Goal: Task Accomplishment & Management: Complete application form

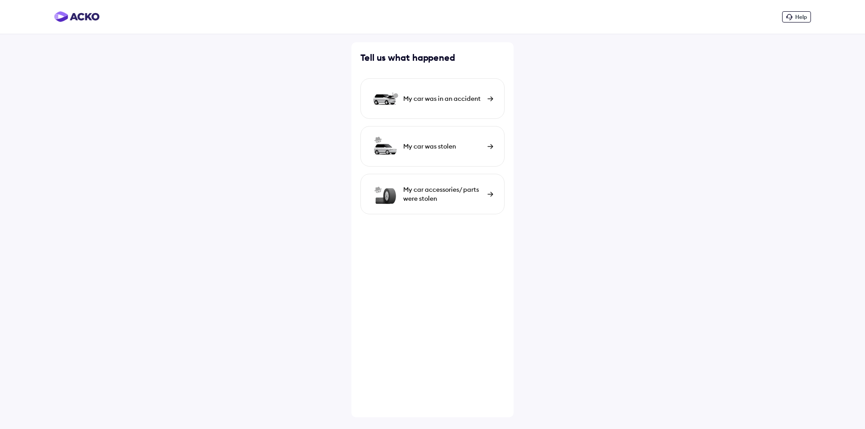
click at [461, 98] on div "My car was in an accident" at bounding box center [443, 98] width 80 height 9
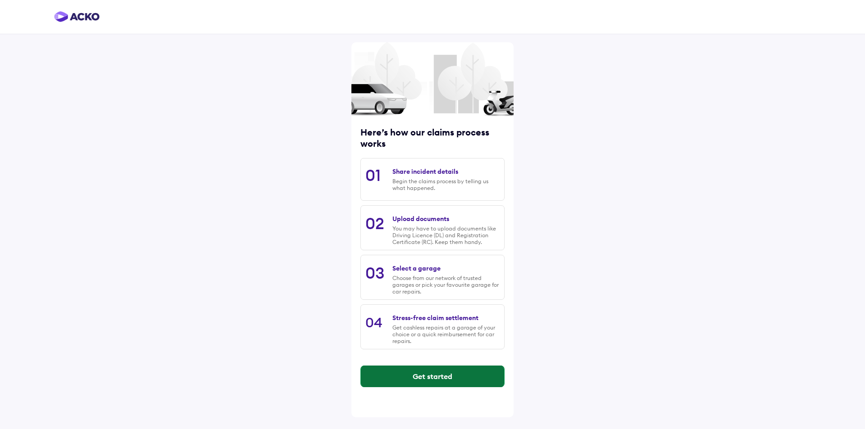
click at [462, 376] on button "Get started" at bounding box center [432, 377] width 143 height 22
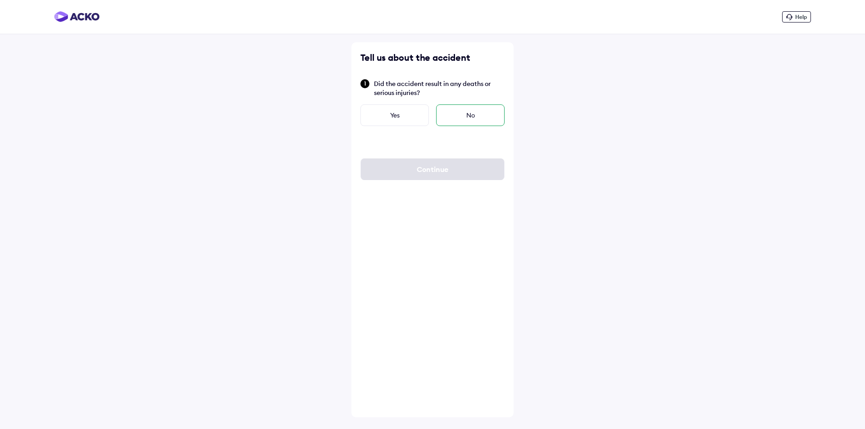
click at [465, 120] on div "No" at bounding box center [470, 116] width 68 height 22
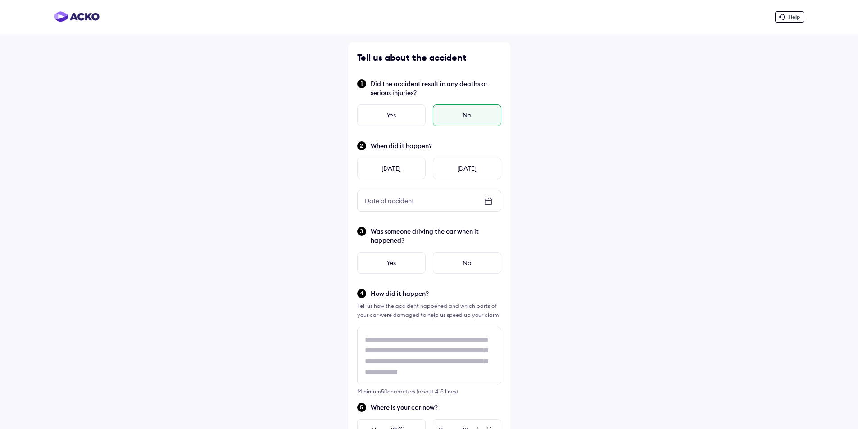
click at [488, 201] on icon at bounding box center [488, 200] width 6 height 1
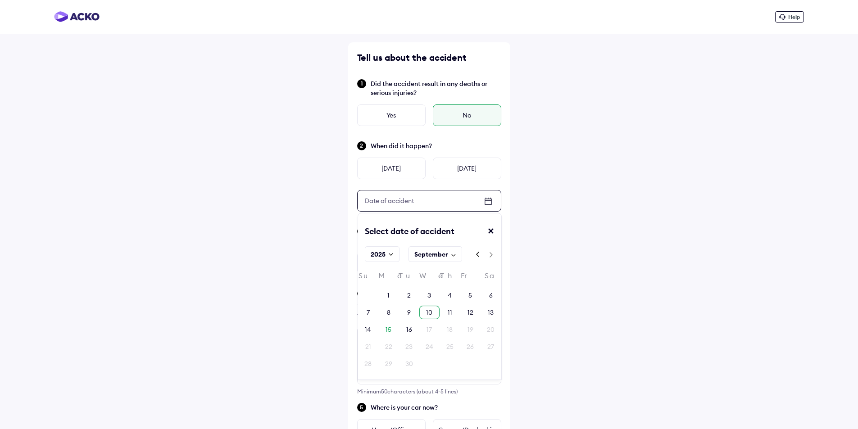
click at [433, 313] on div "10" at bounding box center [429, 313] width 20 height 14
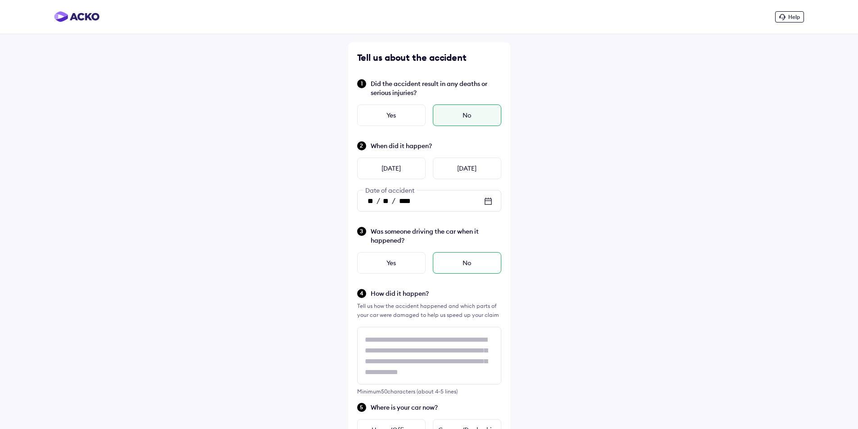
click at [451, 263] on div "No" at bounding box center [467, 263] width 68 height 22
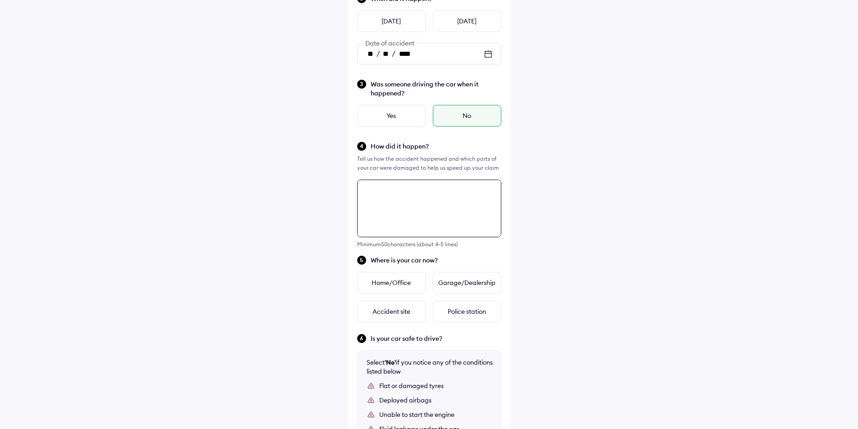
click at [398, 341] on div "Tell us about the accident Did the accident result in any deaths or serious inj…" at bounding box center [429, 237] width 162 height 685
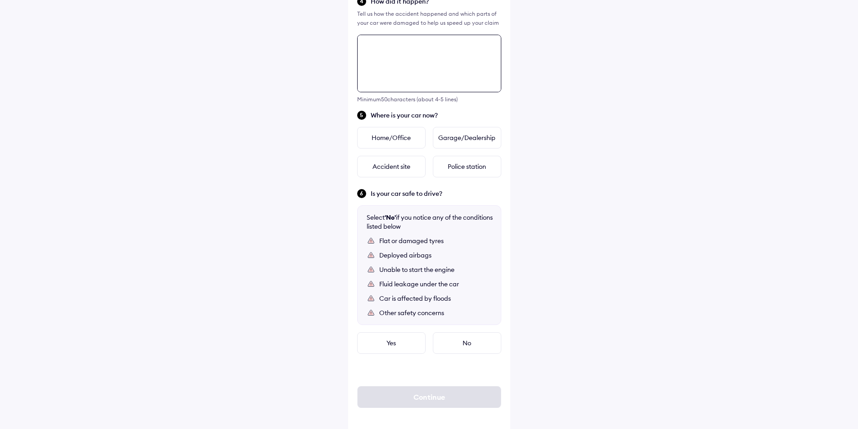
scroll to position [298, 0]
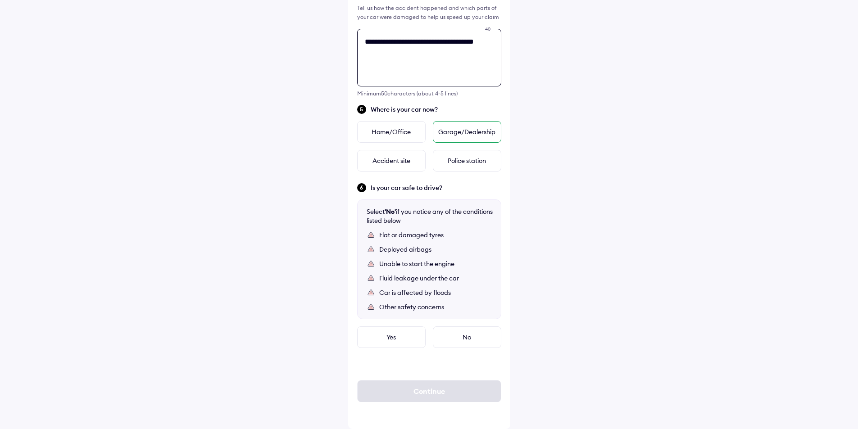
type textarea "**********"
click at [478, 135] on div "Garage/Dealership" at bounding box center [467, 132] width 68 height 22
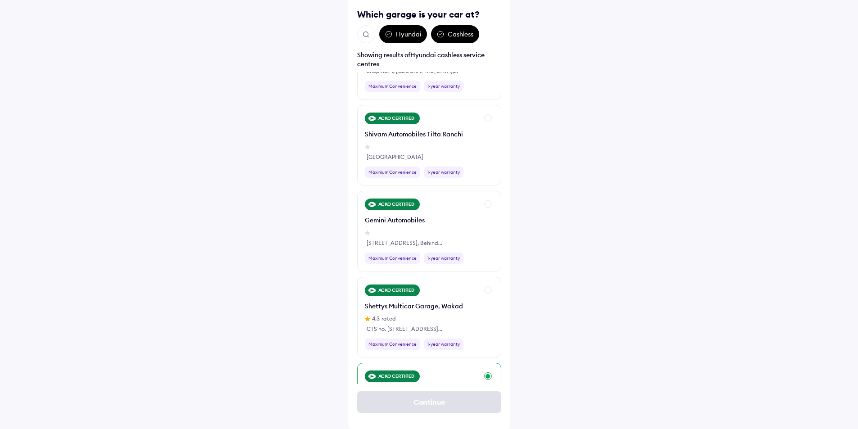
scroll to position [2027, 0]
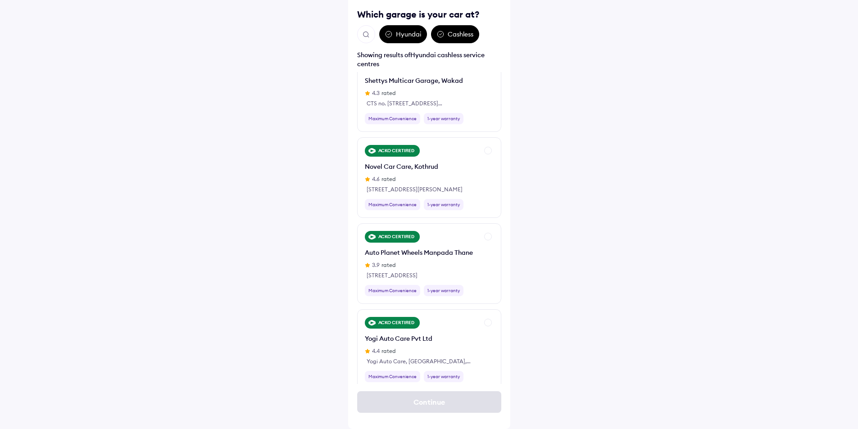
click at [409, 405] on div "Continue" at bounding box center [429, 402] width 144 height 36
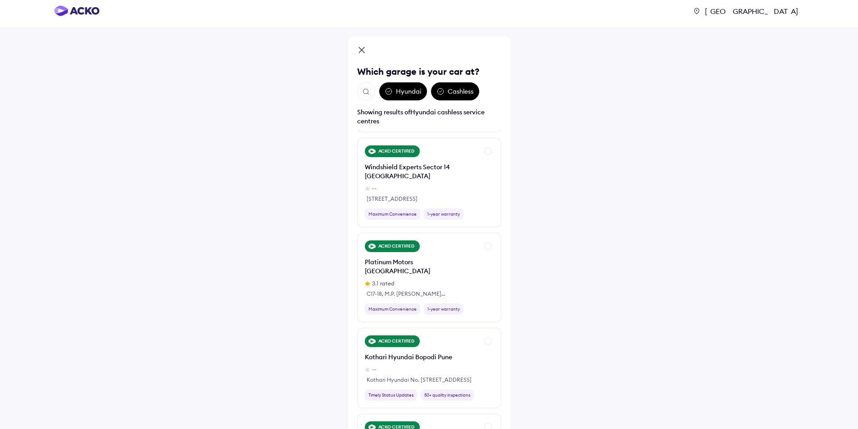
scroll to position [0, 0]
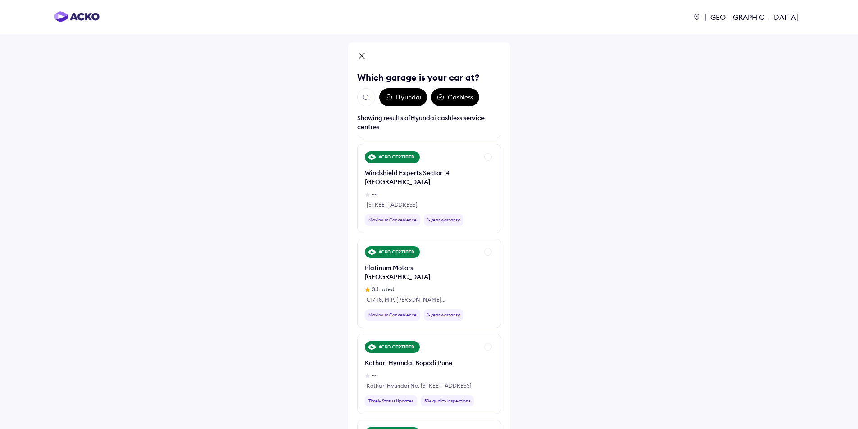
click at [362, 55] on icon at bounding box center [361, 56] width 9 height 11
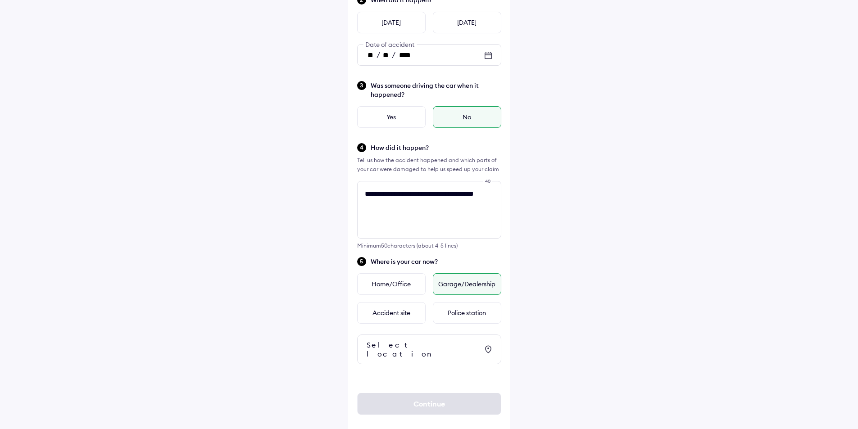
scroll to position [151, 0]
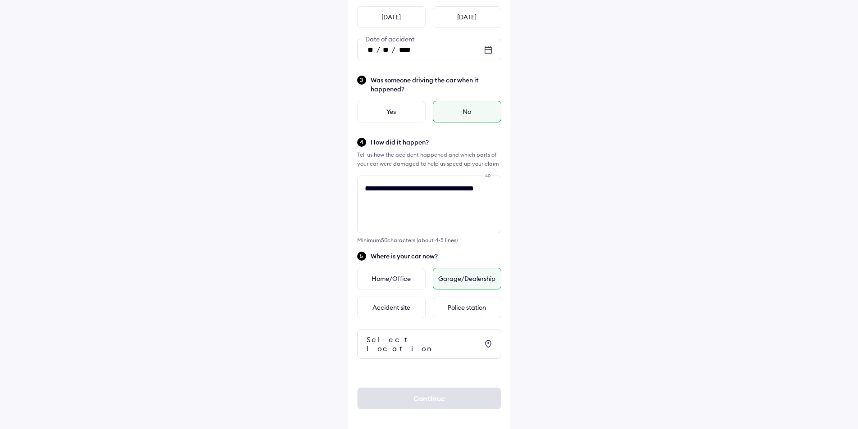
click at [490, 339] on icon at bounding box center [488, 344] width 11 height 11
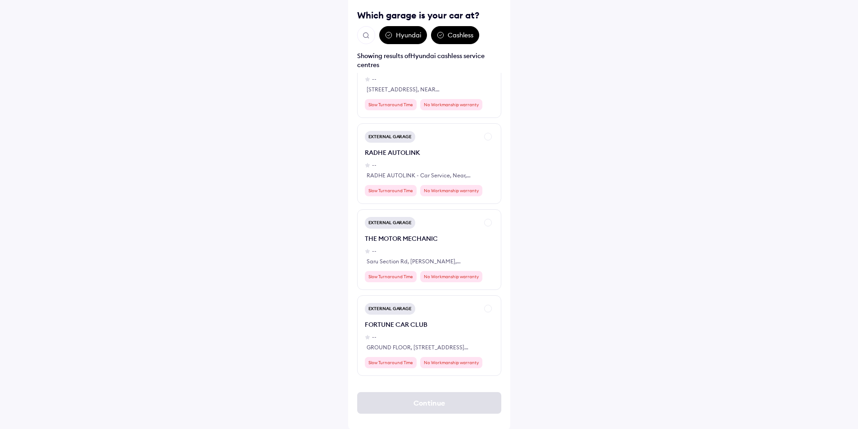
scroll to position [63, 0]
click at [426, 384] on b "Yay! You have seen it all" at bounding box center [429, 388] width 82 height 9
click at [407, 400] on div "Continue" at bounding box center [429, 402] width 144 height 36
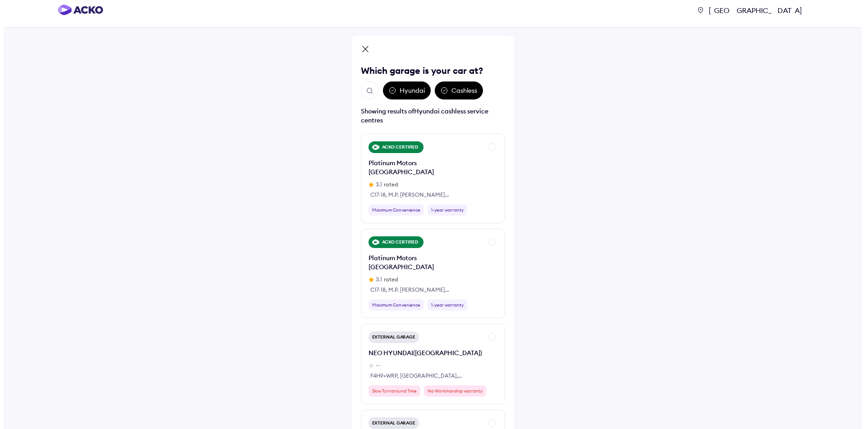
scroll to position [0, 0]
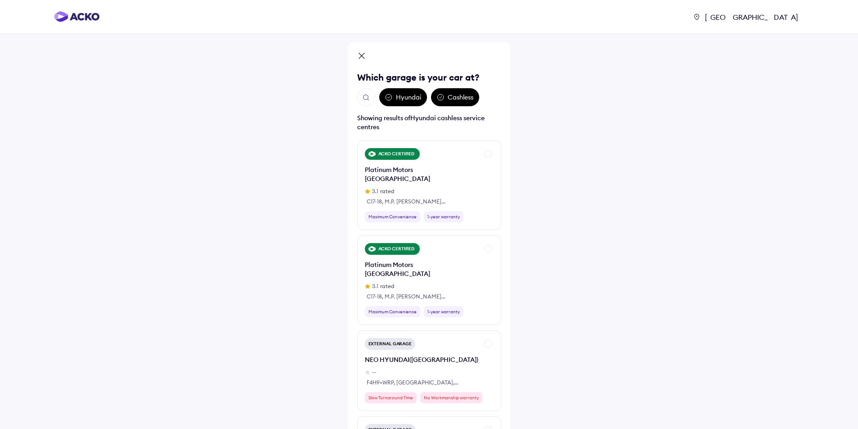
click at [366, 100] on img "Open search" at bounding box center [366, 98] width 8 height 8
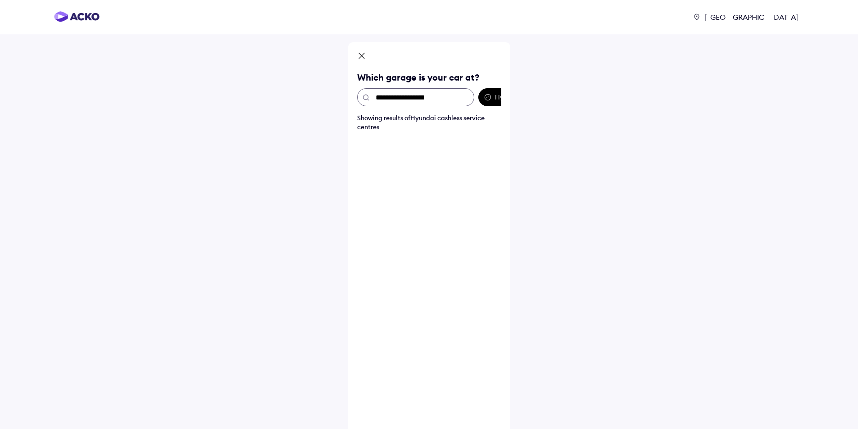
type input "**********"
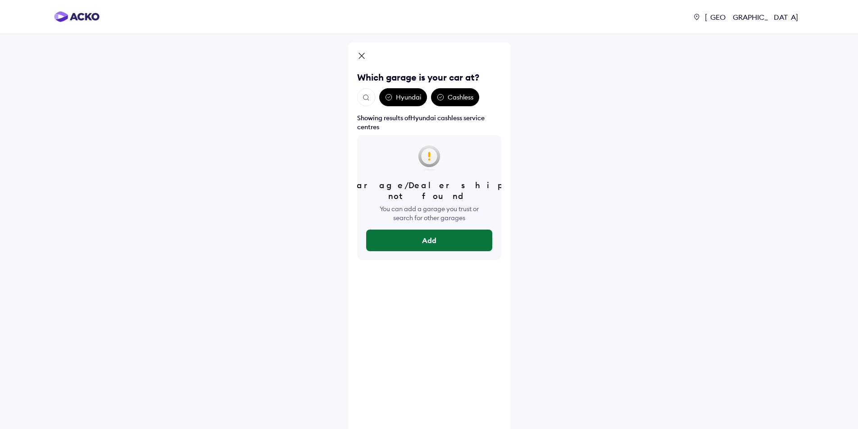
click at [425, 237] on button "Add" at bounding box center [429, 241] width 126 height 22
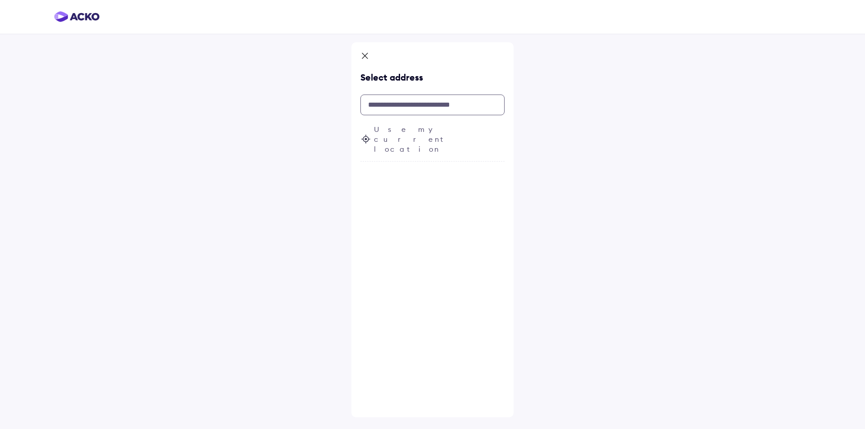
click at [376, 105] on input "text" at bounding box center [432, 105] width 144 height 21
click at [394, 183] on span "[GEOGRAPHIC_DATA], [GEOGRAPHIC_DATA], [GEOGRAPHIC_DATA], [GEOGRAPHIC_DATA]" at bounding box center [412, 200] width 68 height 35
type input "**********"
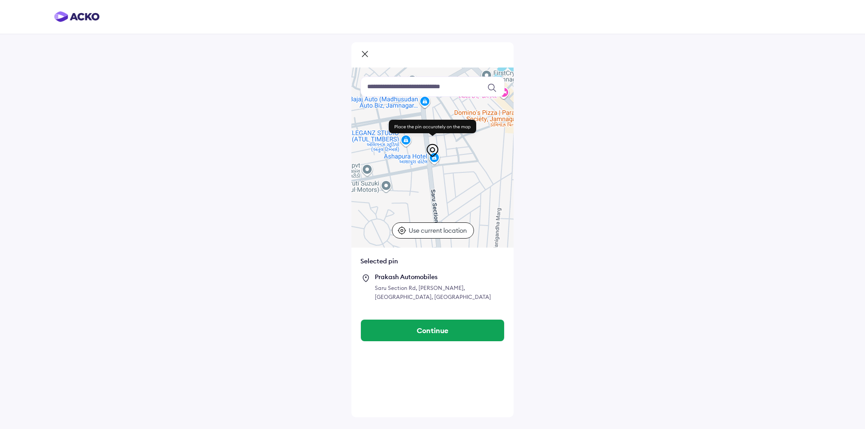
click at [431, 234] on p "Use current location" at bounding box center [439, 230] width 60 height 9
click at [451, 338] on button "Continue" at bounding box center [432, 331] width 143 height 22
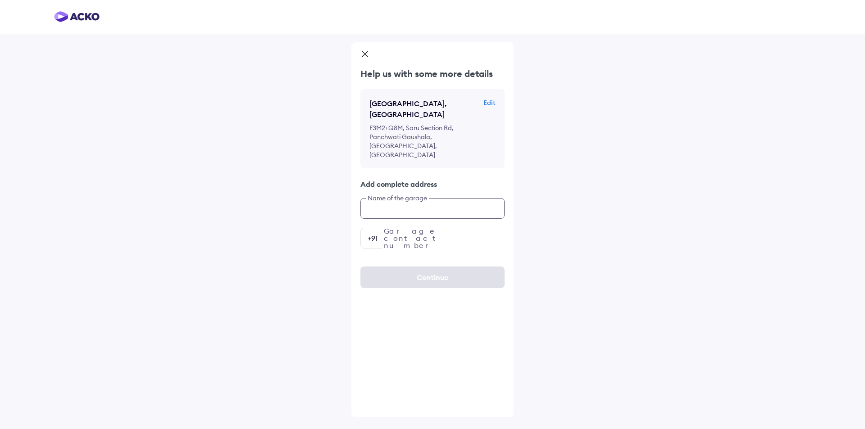
click at [406, 209] on input "text" at bounding box center [432, 208] width 144 height 21
type input "**********"
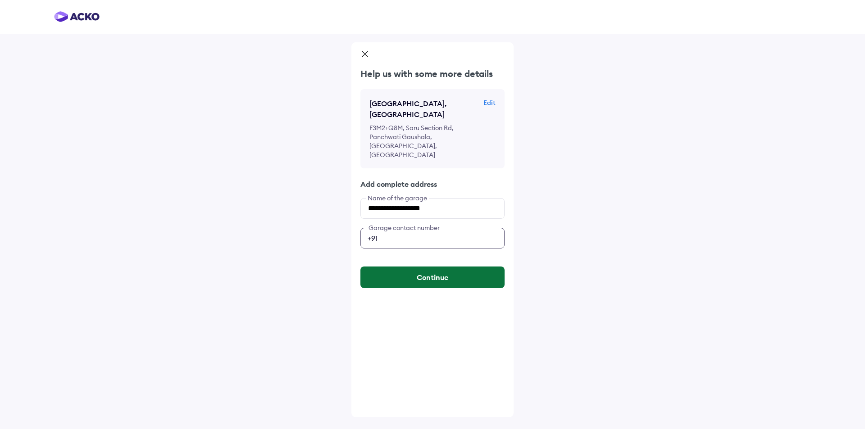
type input "**********"
click at [467, 278] on button "Continue" at bounding box center [432, 278] width 144 height 22
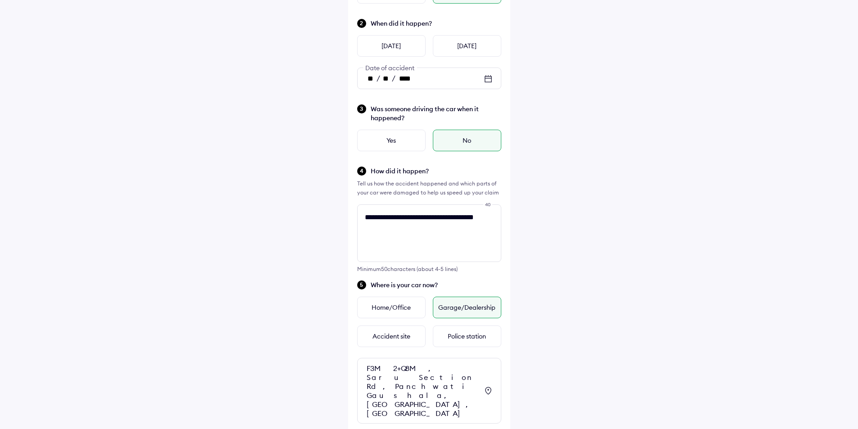
scroll to position [177, 0]
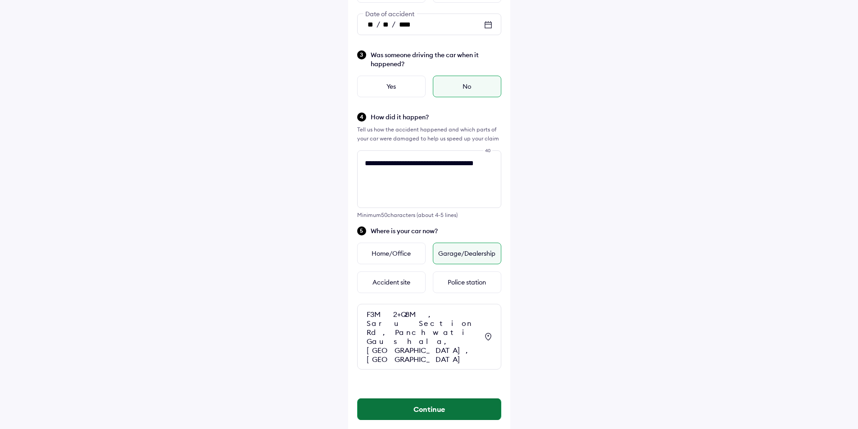
click at [403, 399] on button "Continue" at bounding box center [429, 410] width 143 height 22
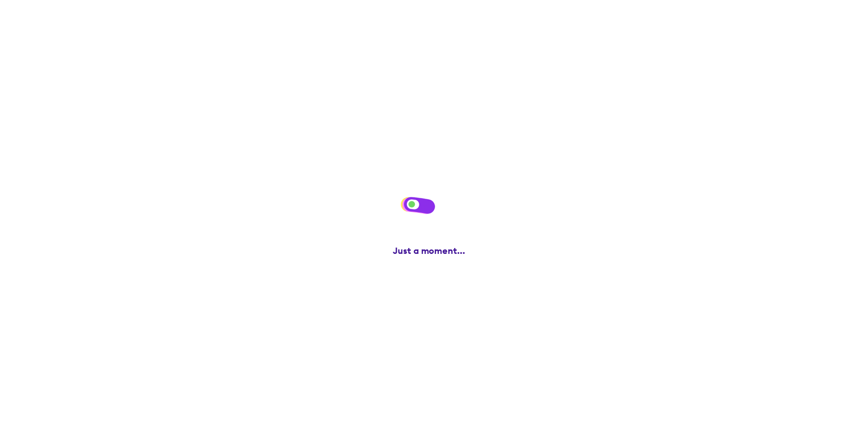
scroll to position [0, 0]
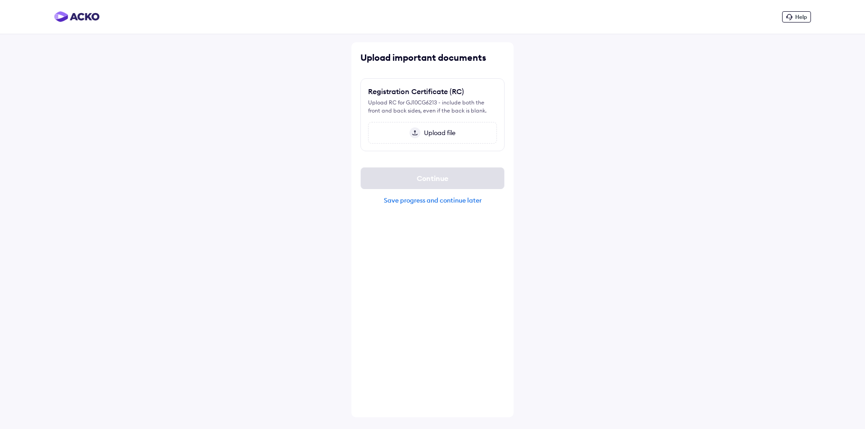
click at [450, 136] on span "Upload file" at bounding box center [437, 133] width 35 height 8
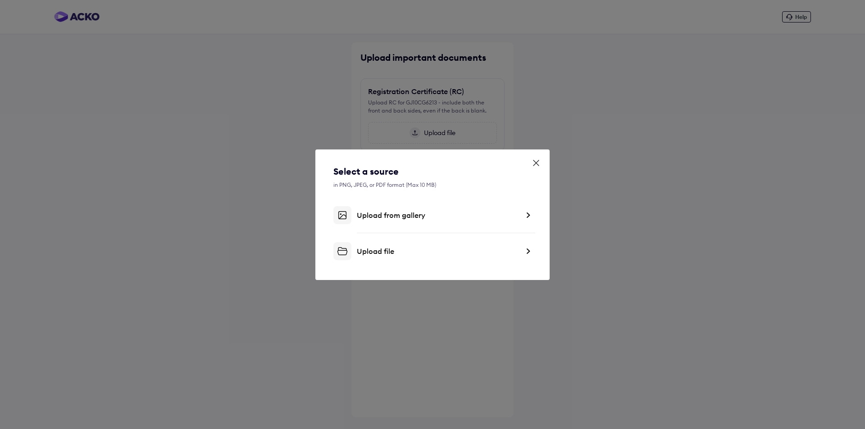
click at [486, 213] on div "Upload from gallery" at bounding box center [438, 215] width 162 height 9
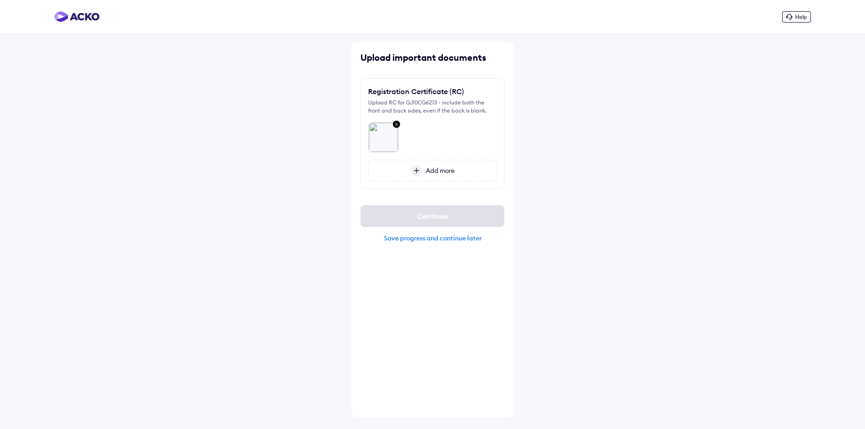
click at [429, 178] on div "Add more" at bounding box center [432, 171] width 129 height 22
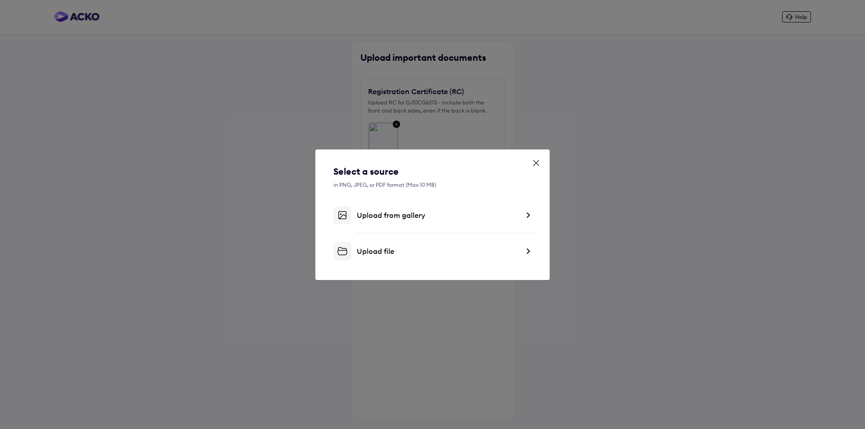
click at [411, 217] on div "Upload from gallery" at bounding box center [438, 215] width 162 height 9
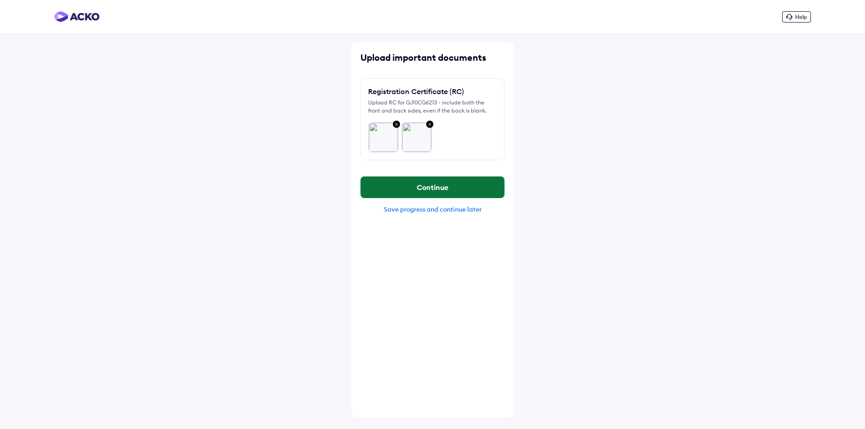
click at [445, 192] on button "Continue" at bounding box center [432, 188] width 143 height 22
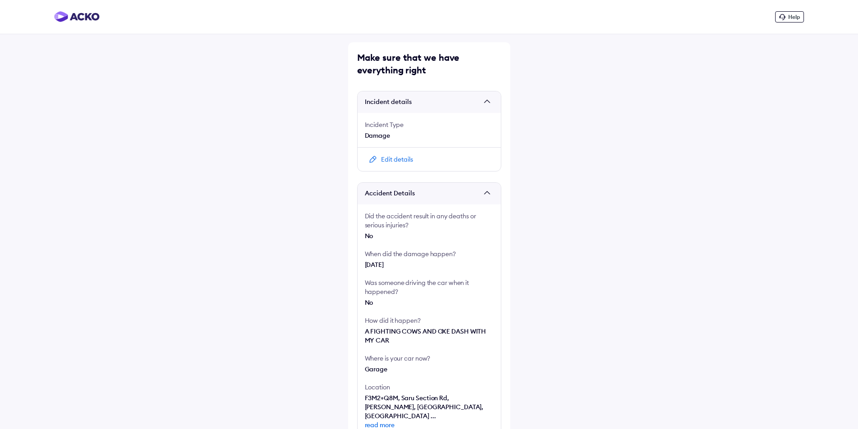
click at [405, 157] on div "Edit details" at bounding box center [397, 159] width 32 height 9
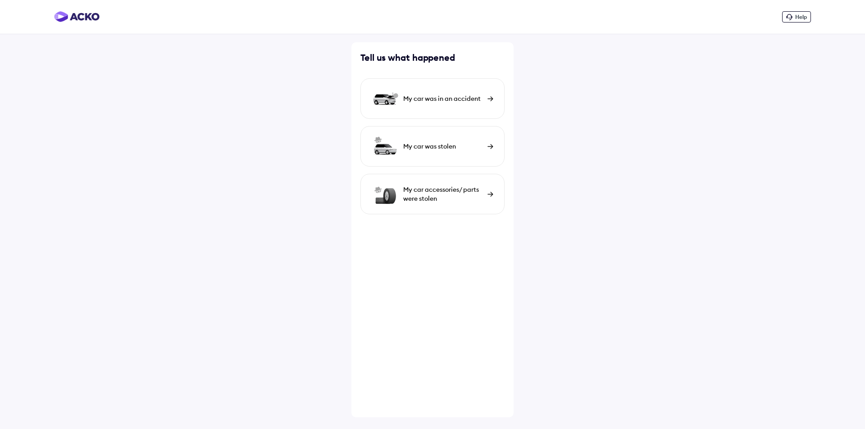
click at [452, 100] on div "My car was in an accident" at bounding box center [443, 98] width 80 height 9
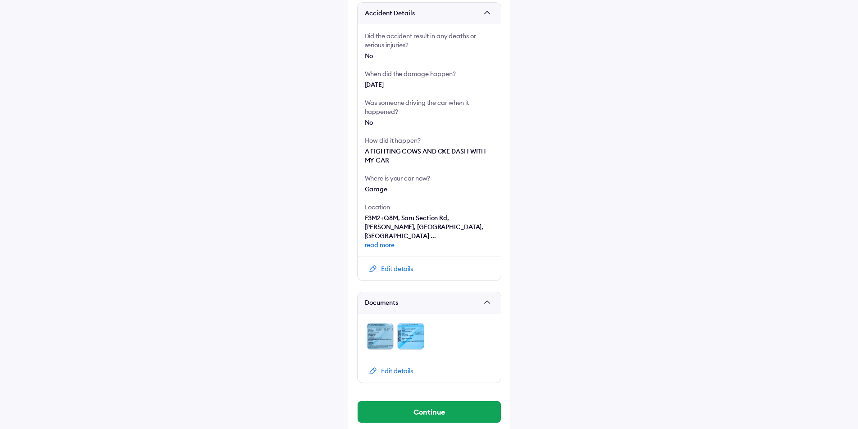
scroll to position [181, 0]
click at [402, 264] on div "Edit details" at bounding box center [397, 268] width 32 height 9
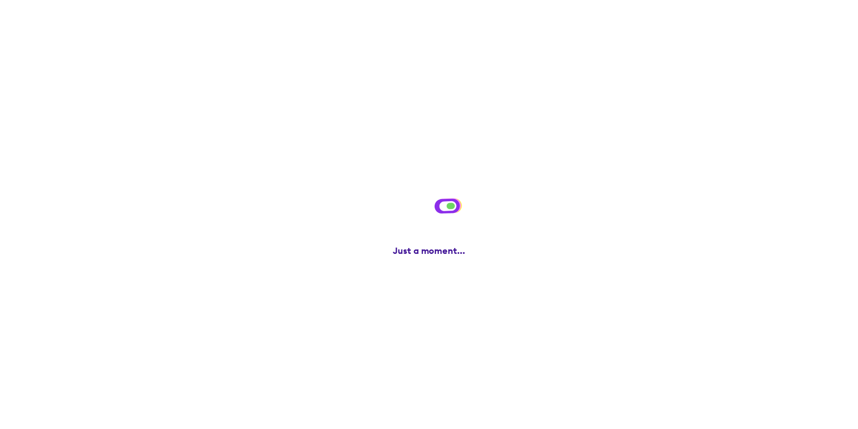
scroll to position [0, 0]
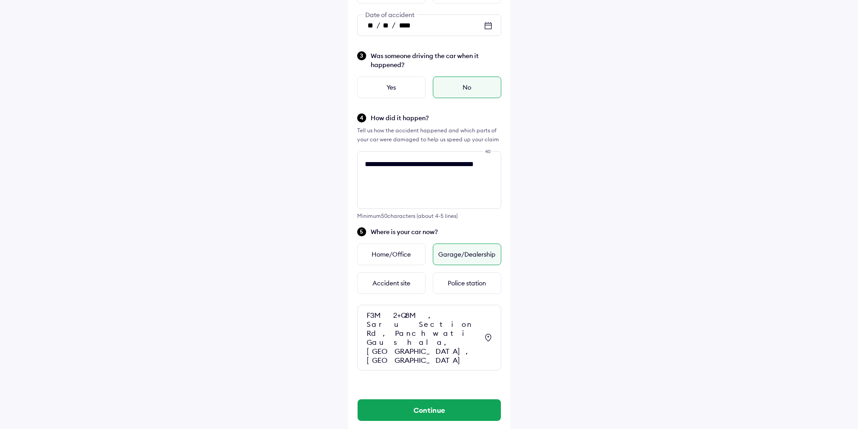
scroll to position [177, 0]
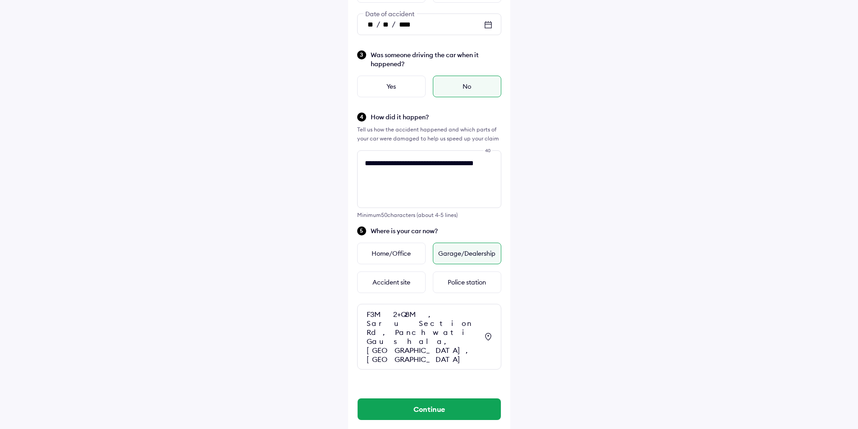
click at [387, 310] on div "F3M2+Q8M, Saru Section Rd, Panchwati Gaushala, [GEOGRAPHIC_DATA], [GEOGRAPHIC_D…" at bounding box center [423, 337] width 112 height 54
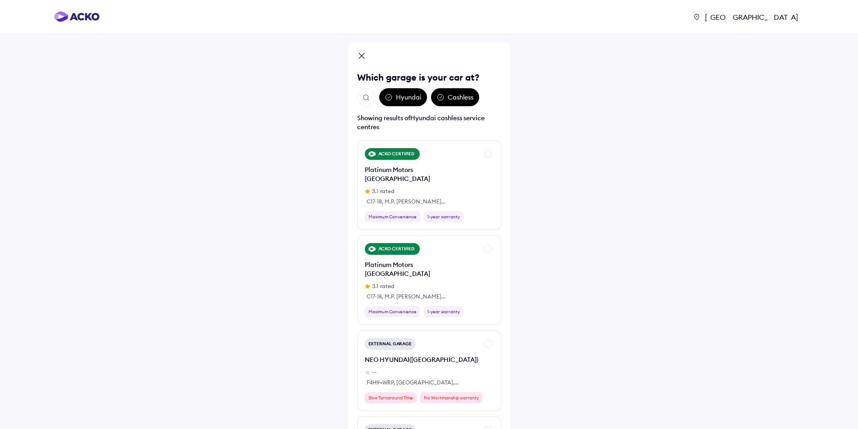
click at [370, 98] on img "Open search" at bounding box center [366, 98] width 8 height 8
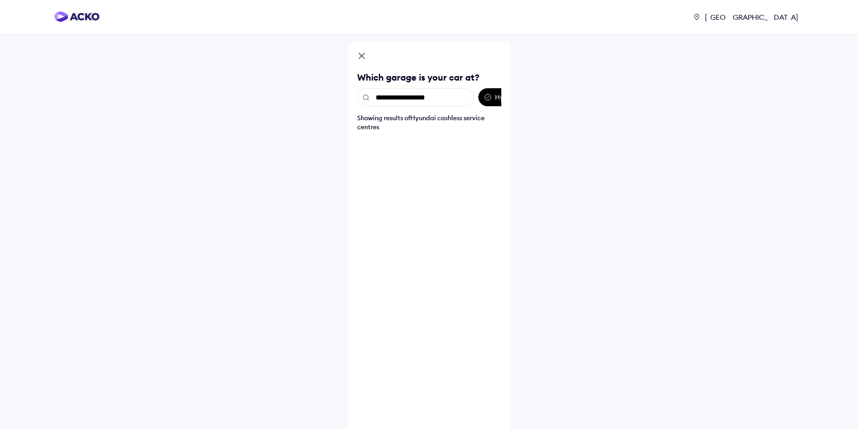
type input "**********"
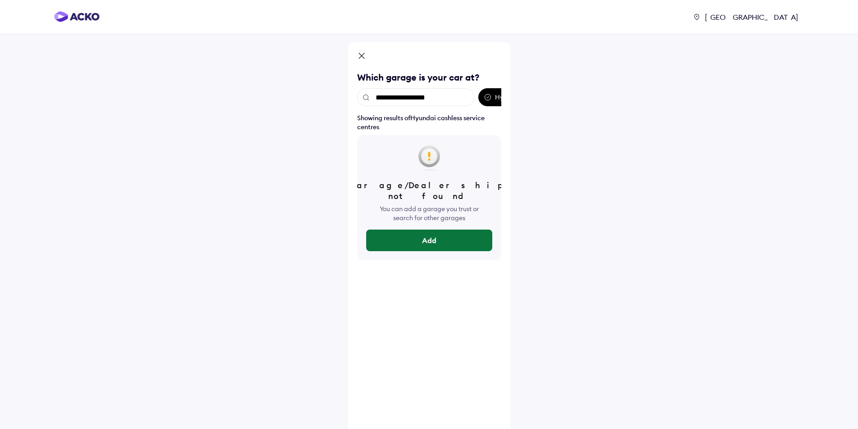
click at [446, 230] on button "Add" at bounding box center [429, 241] width 126 height 22
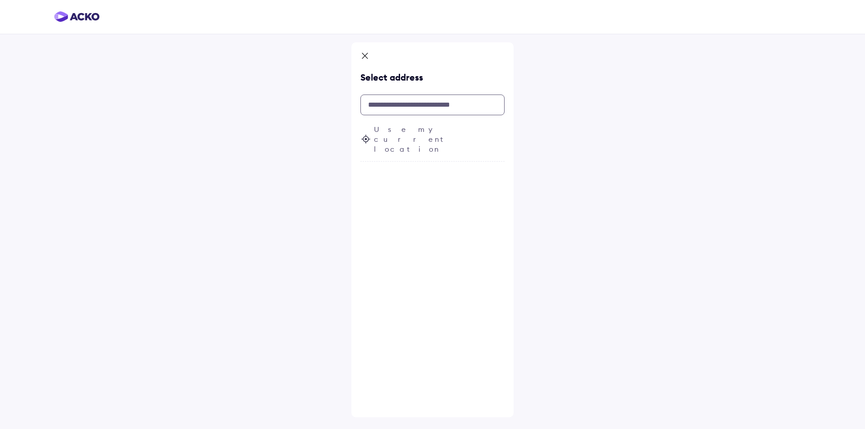
click at [395, 103] on input "text" at bounding box center [432, 105] width 144 height 21
click at [408, 171] on span "Prakash Automobiles" at bounding box center [441, 175] width 126 height 9
type input "**********"
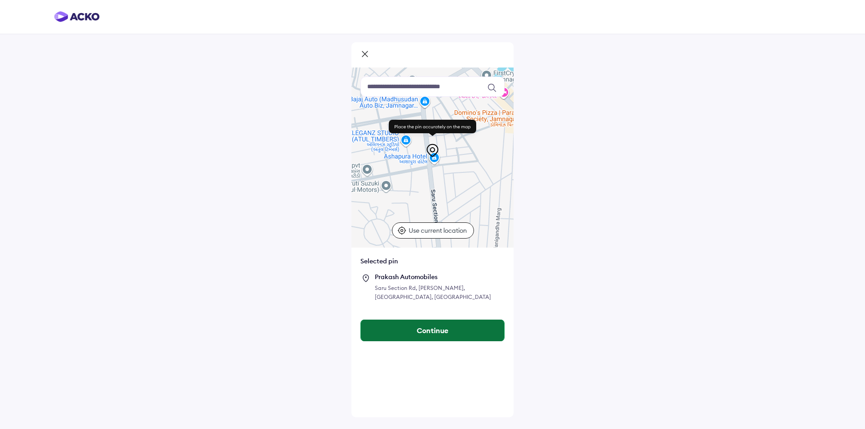
click at [450, 340] on button "Continue" at bounding box center [432, 331] width 143 height 22
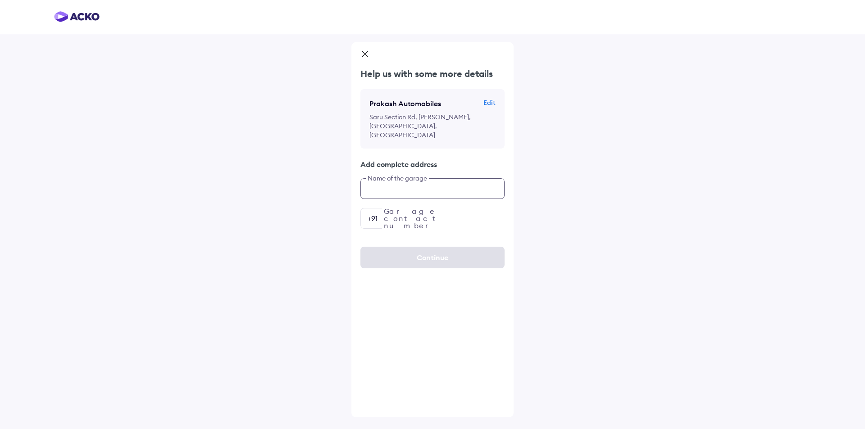
click at [417, 199] on input "text" at bounding box center [432, 188] width 144 height 21
type input "**********"
click at [420, 227] on input "number" at bounding box center [432, 218] width 144 height 21
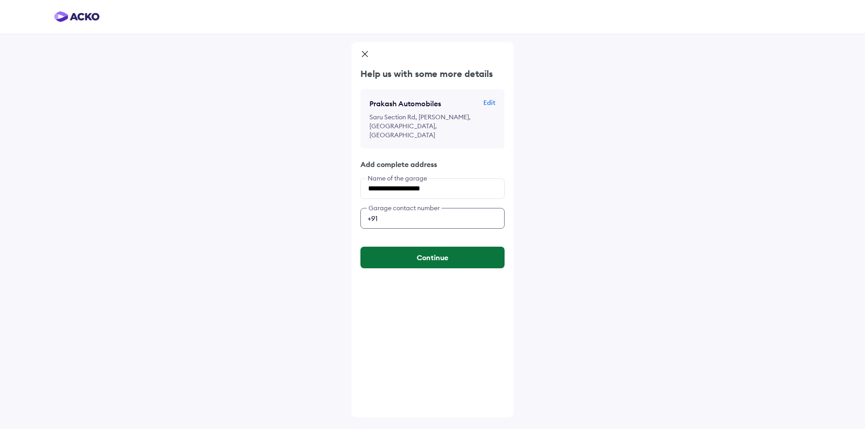
type input "**********"
click at [445, 266] on button "Continue" at bounding box center [432, 258] width 144 height 22
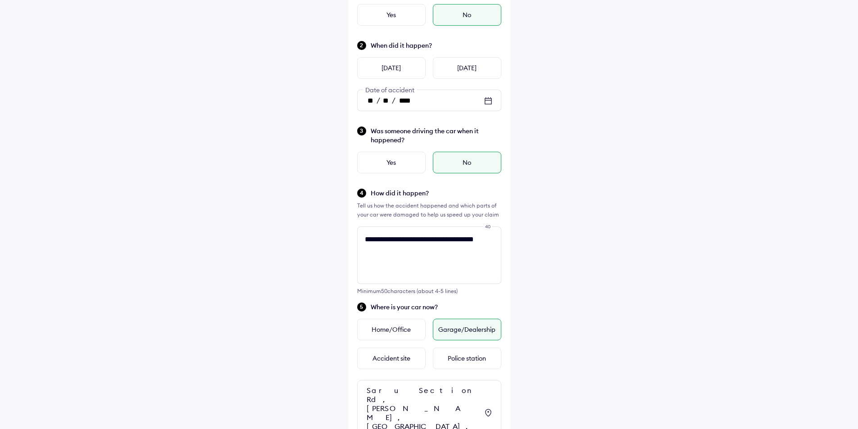
scroll to position [177, 0]
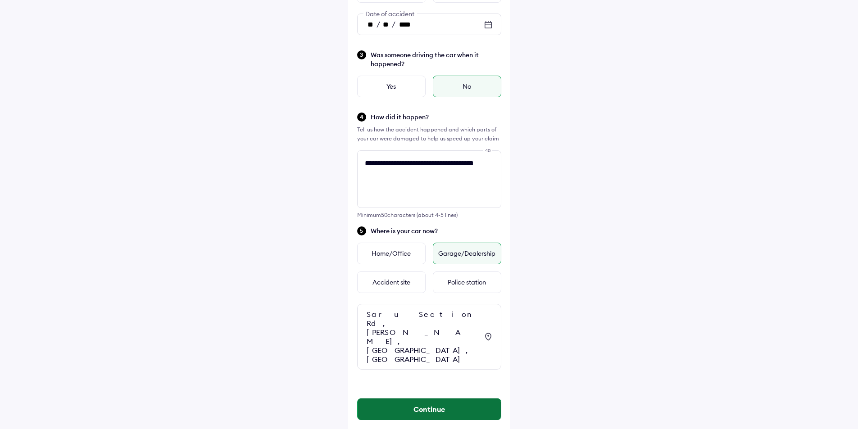
click at [431, 399] on button "Continue" at bounding box center [429, 410] width 143 height 22
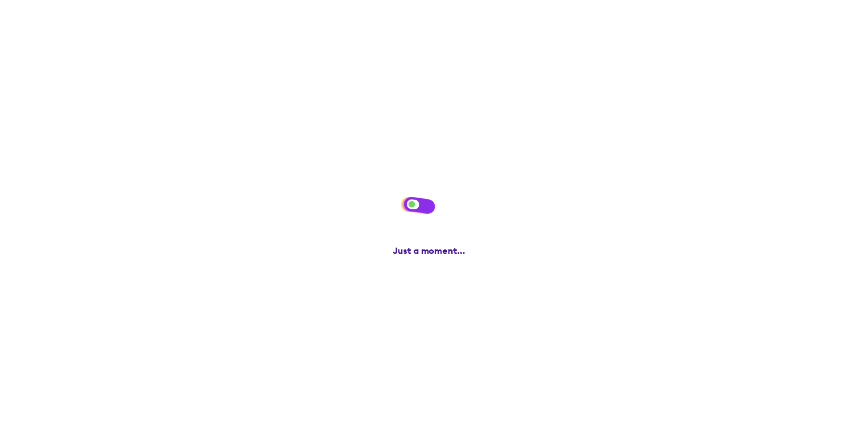
scroll to position [0, 0]
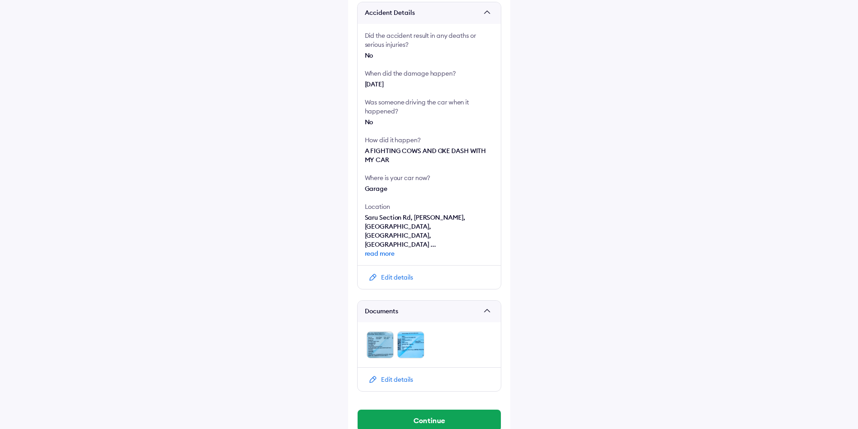
scroll to position [181, 0]
click at [424, 409] on button "Continue" at bounding box center [429, 420] width 143 height 22
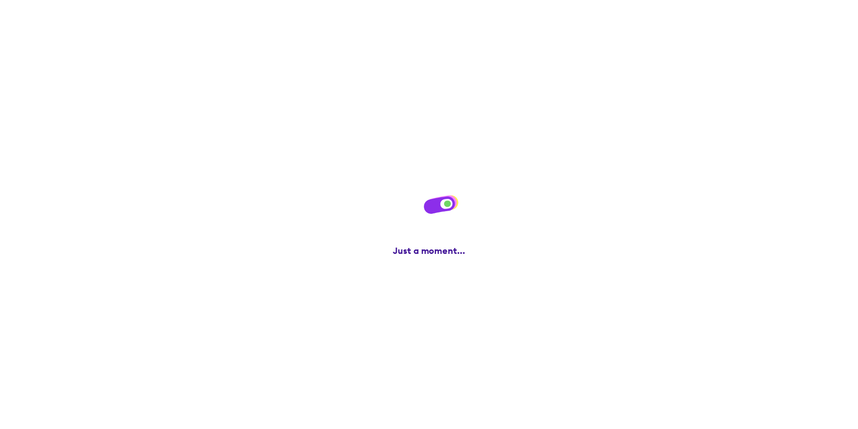
scroll to position [0, 0]
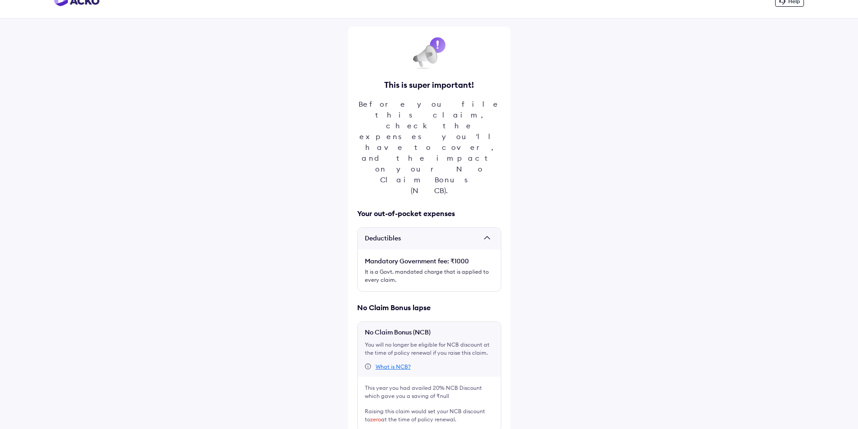
scroll to position [23, 0]
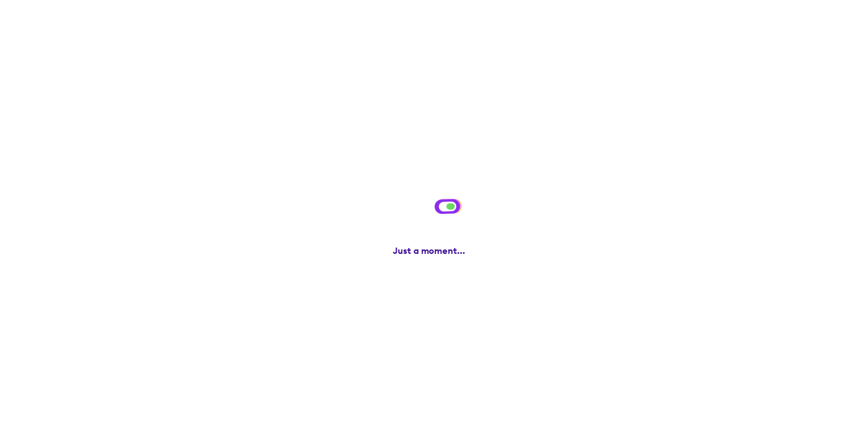
scroll to position [0, 0]
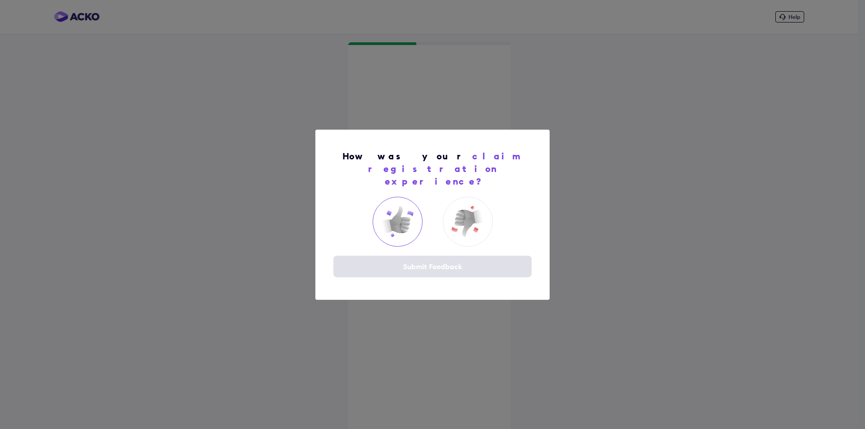
click at [409, 215] on img at bounding box center [397, 222] width 36 height 36
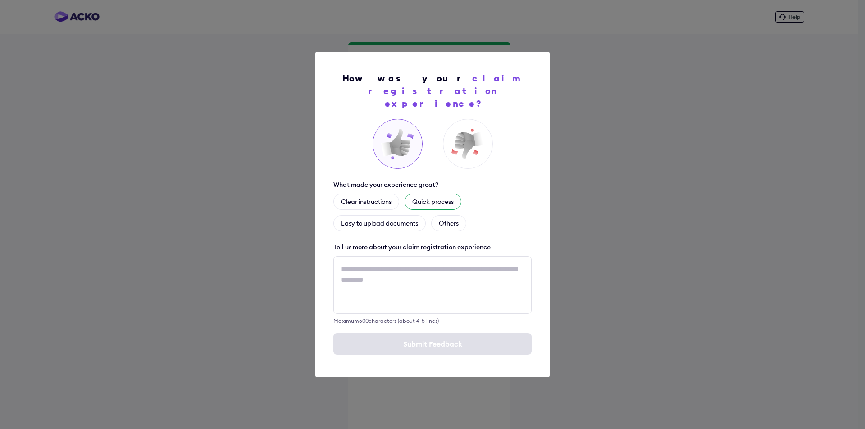
click at [429, 194] on div "Quick process" at bounding box center [433, 202] width 57 height 16
click at [387, 219] on div "Easy to upload documents" at bounding box center [379, 223] width 92 height 16
click at [377, 199] on div "Clear instructions" at bounding box center [366, 202] width 66 height 16
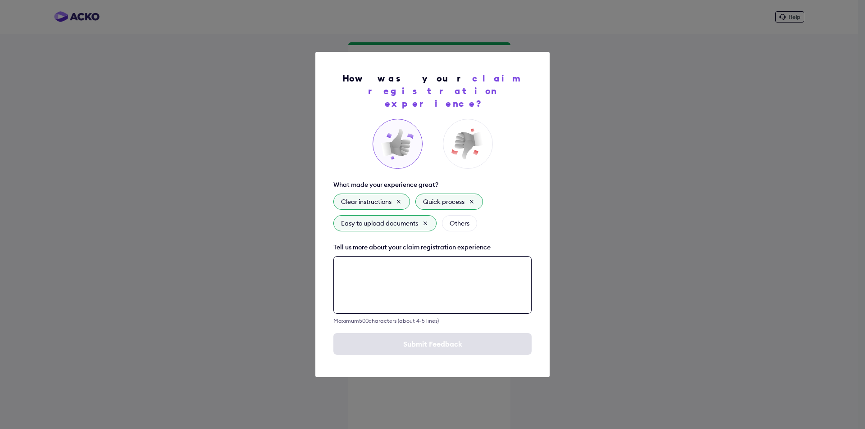
click at [393, 283] on textarea at bounding box center [432, 285] width 198 height 58
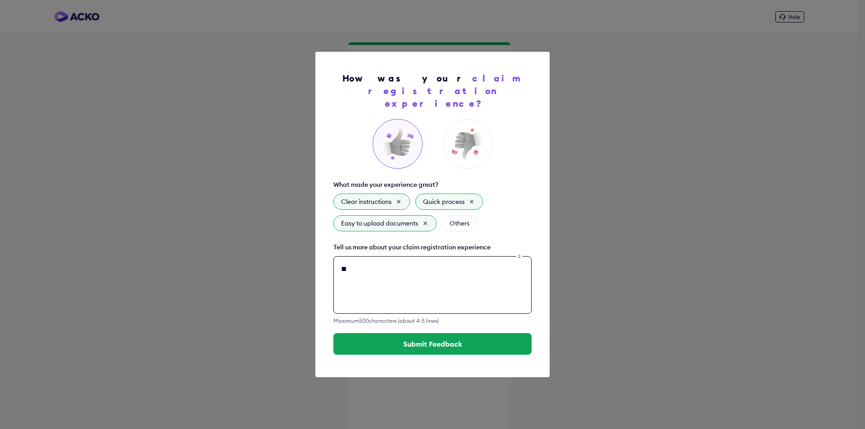
type textarea "*"
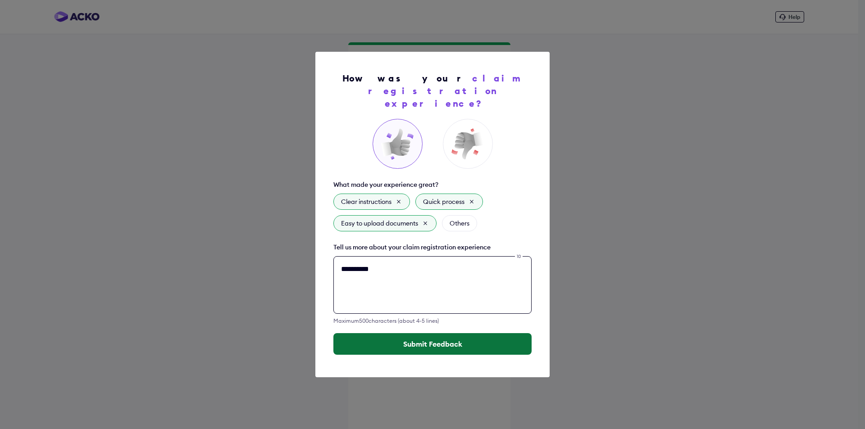
type textarea "**********"
click at [419, 333] on button "Submit Feedback" at bounding box center [432, 344] width 198 height 22
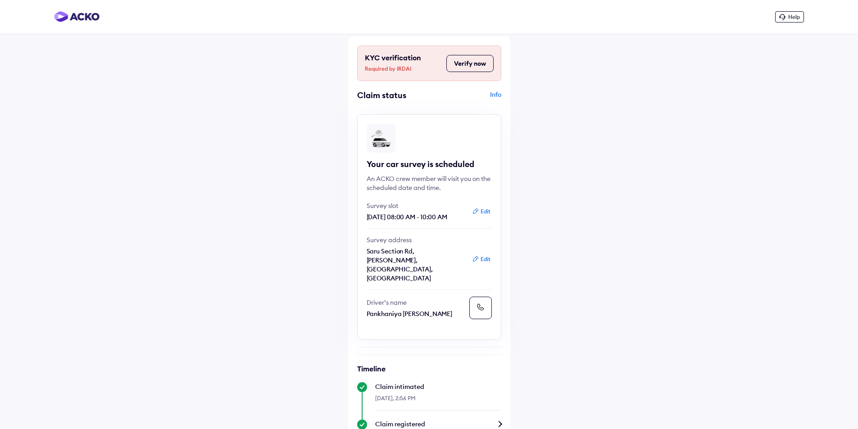
click at [471, 68] on button "Verify now" at bounding box center [469, 63] width 47 height 17
